Goal: Information Seeking & Learning: Learn about a topic

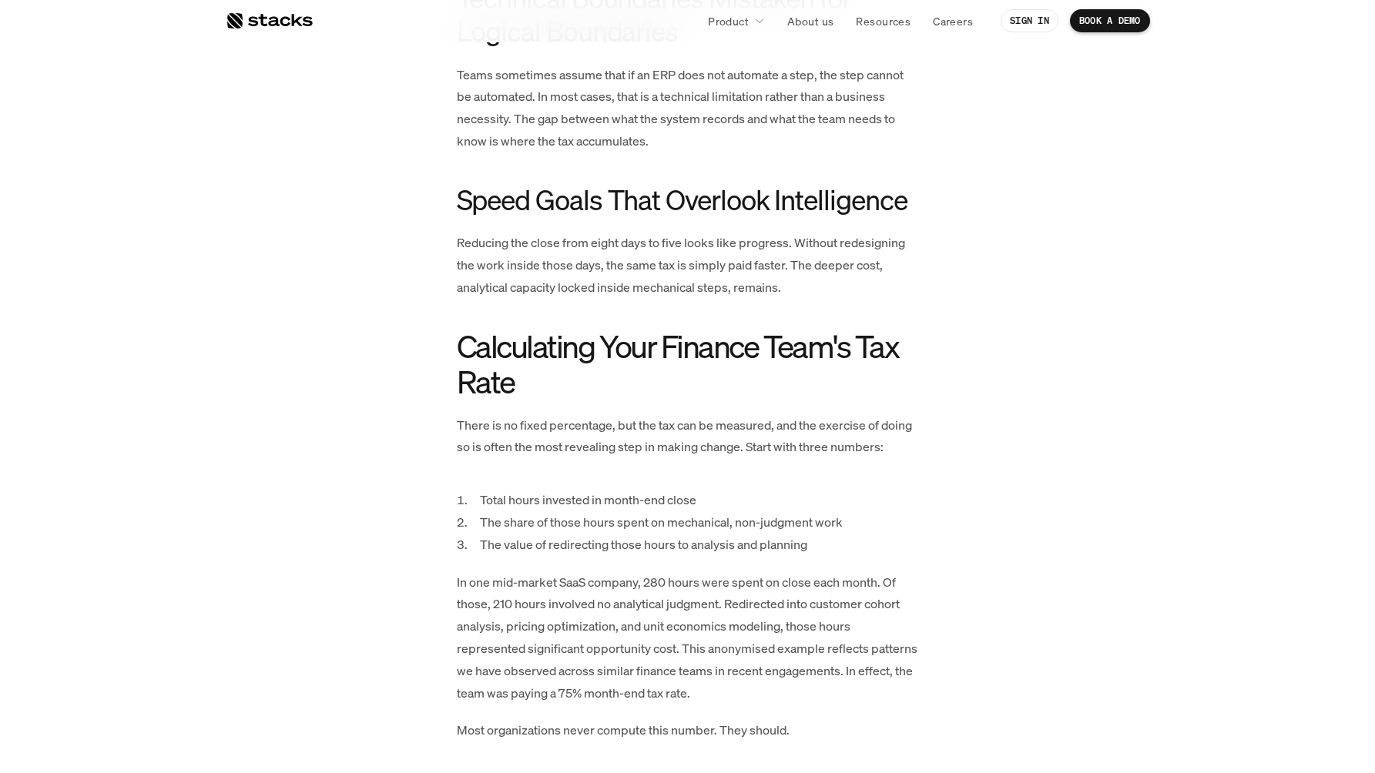
scroll to position [2162, 0]
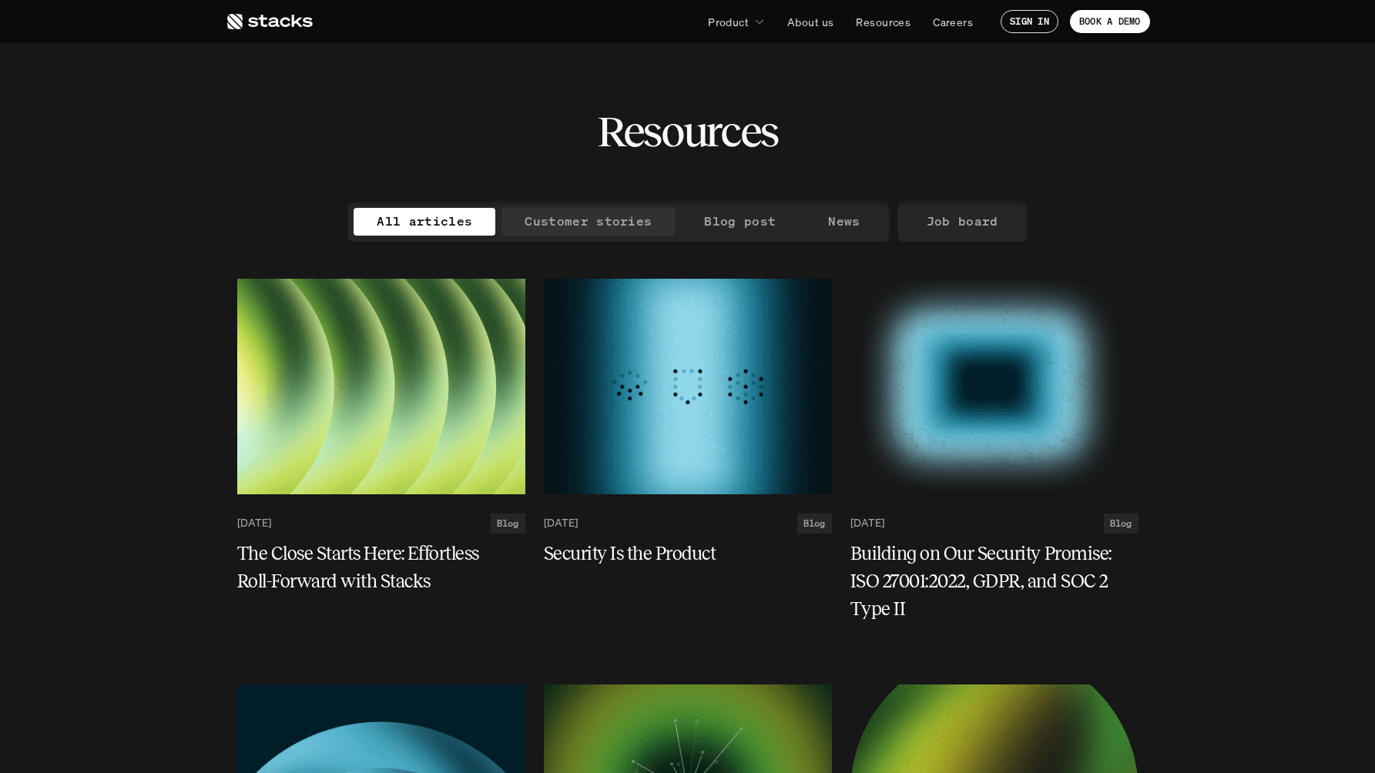
click at [621, 225] on p "Customer stories" at bounding box center [587, 221] width 127 height 22
